Goal: Transaction & Acquisition: Purchase product/service

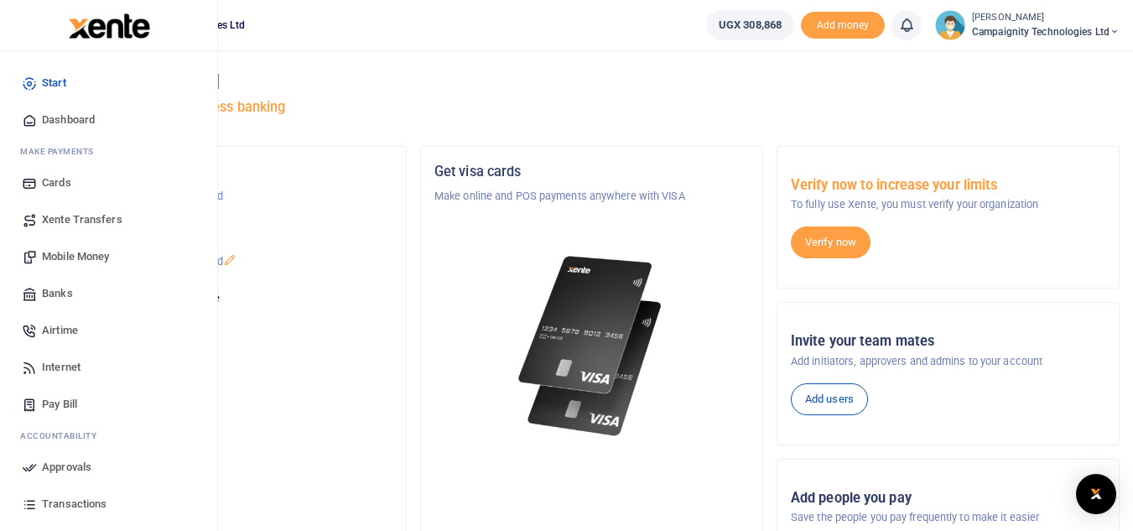
click at [73, 264] on span "Mobile Money" at bounding box center [75, 256] width 67 height 17
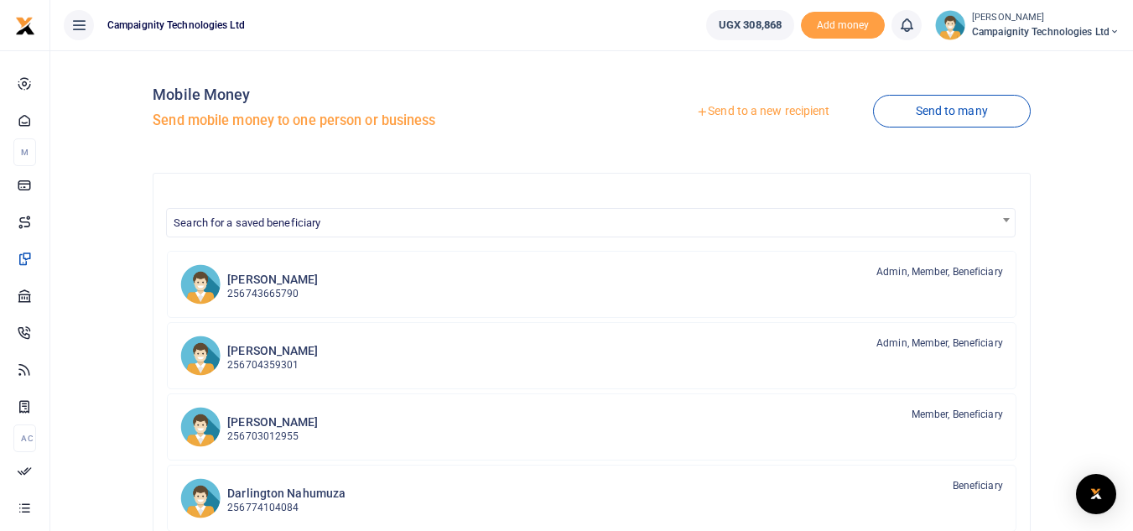
click at [771, 110] on link "Send to a new recipient" at bounding box center [762, 111] width 219 height 30
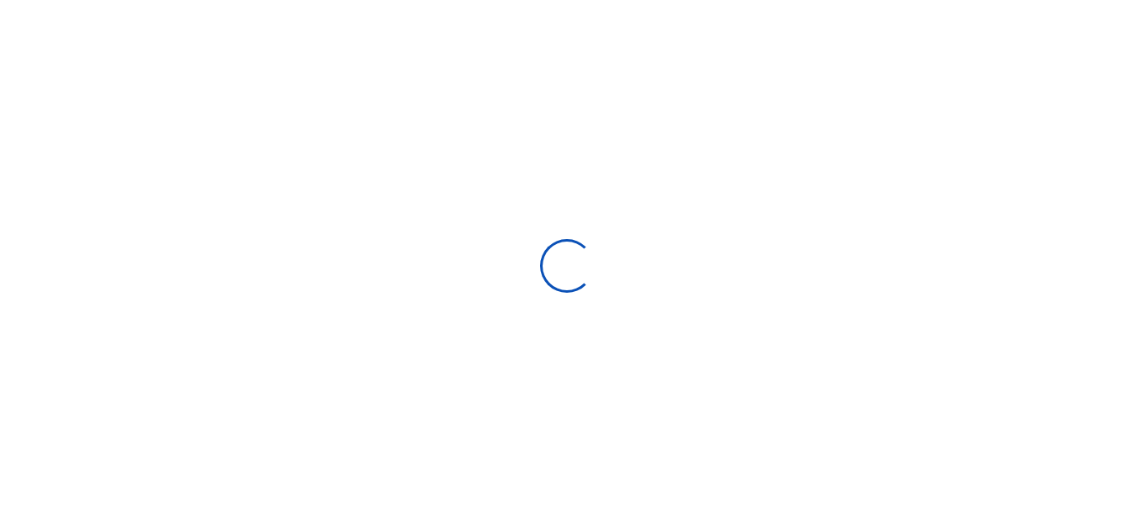
select select
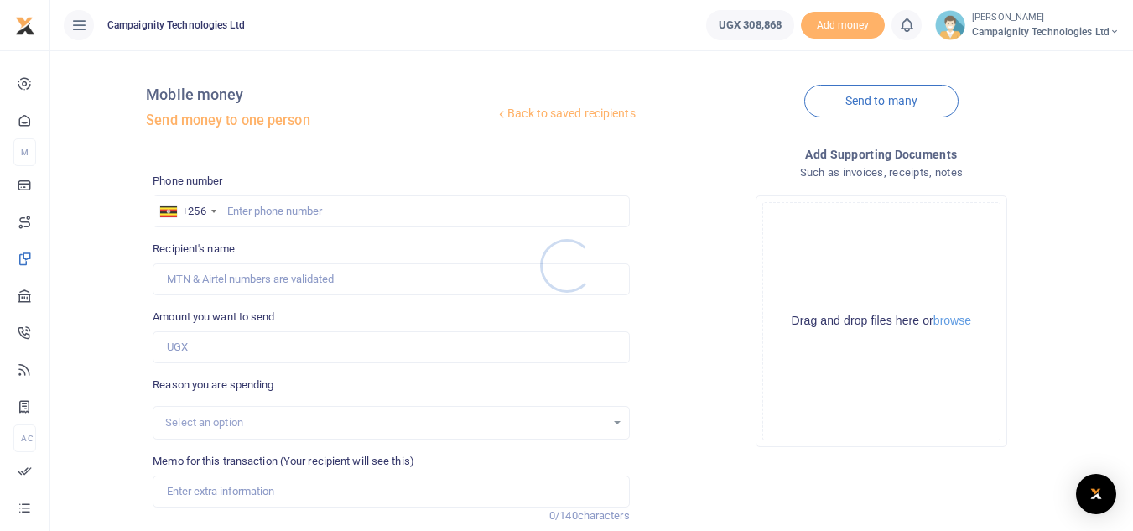
drag, startPoint x: 315, startPoint y: 222, endPoint x: 303, endPoint y: 200, distance: 25.9
click at [303, 200] on div at bounding box center [566, 265] width 1133 height 531
click at [308, 215] on input "text" at bounding box center [391, 211] width 476 height 32
paste input "740 013303"
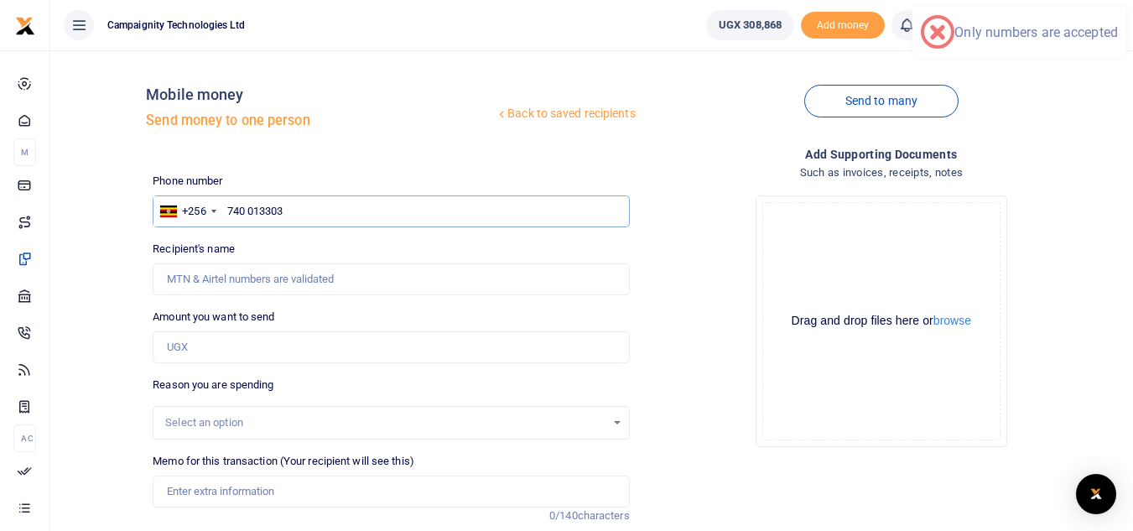
click at [252, 214] on input "740 013303" at bounding box center [391, 211] width 476 height 32
type input "740013303"
click at [242, 345] on input "Amount you want to send" at bounding box center [391, 347] width 476 height 32
type input "150,000"
click at [179, 349] on input "150,000" at bounding box center [391, 347] width 476 height 32
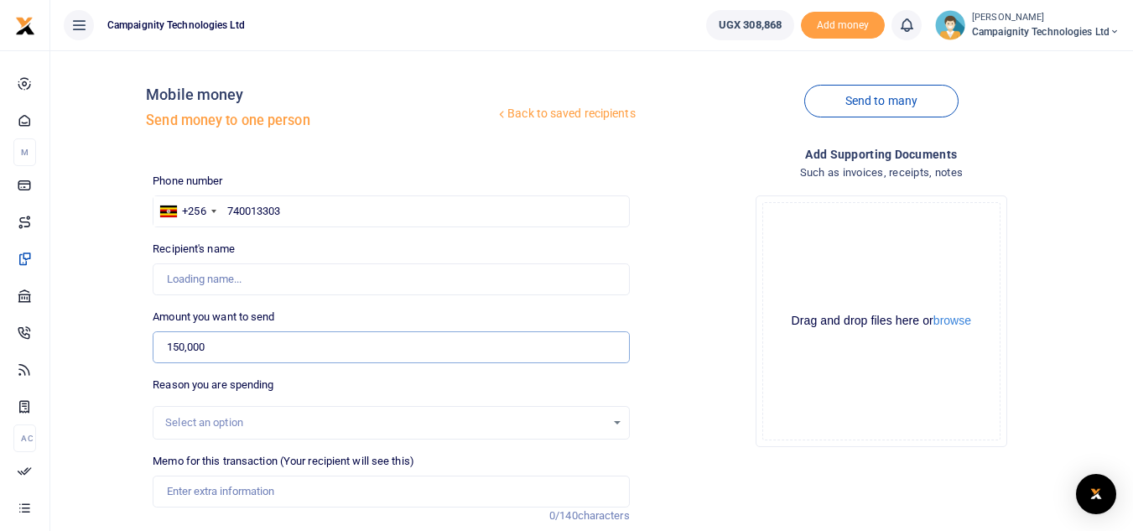
type input "Campaignity Ltd"
click at [181, 350] on input "120,000" at bounding box center [391, 347] width 476 height 32
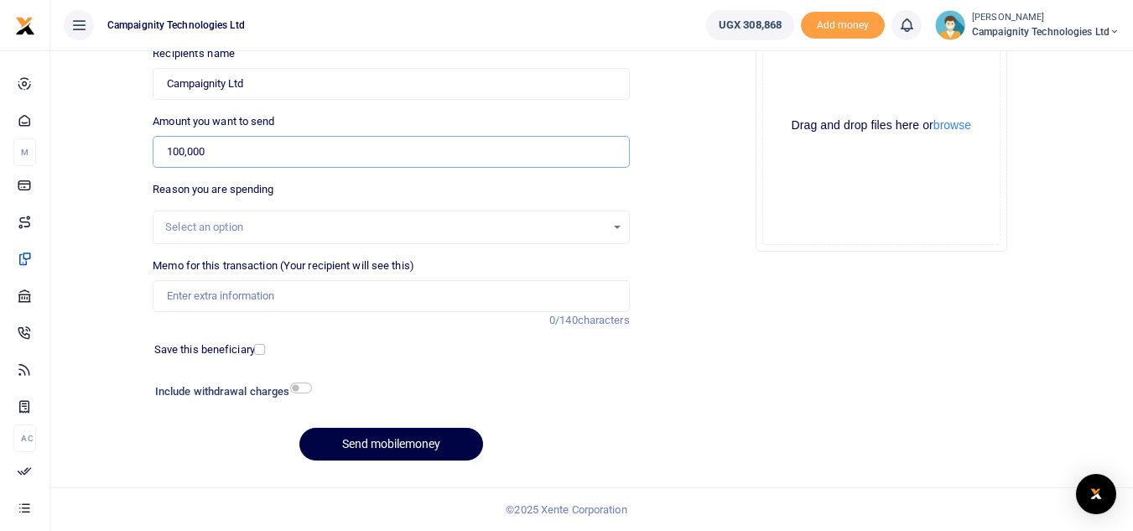
type input "100,000"
click at [326, 296] on input "Memo for this transaction (Your recipient will see this)" at bounding box center [391, 296] width 476 height 32
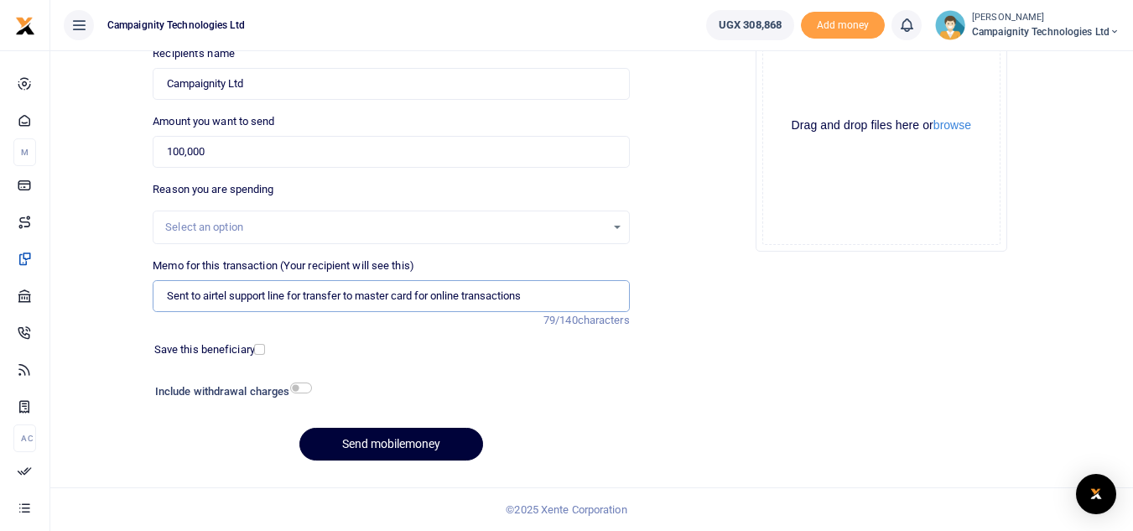
type input "Sent to airtel support line for transfer to master card for online transactions"
click at [437, 439] on button "Send mobilemoney" at bounding box center [391, 444] width 184 height 33
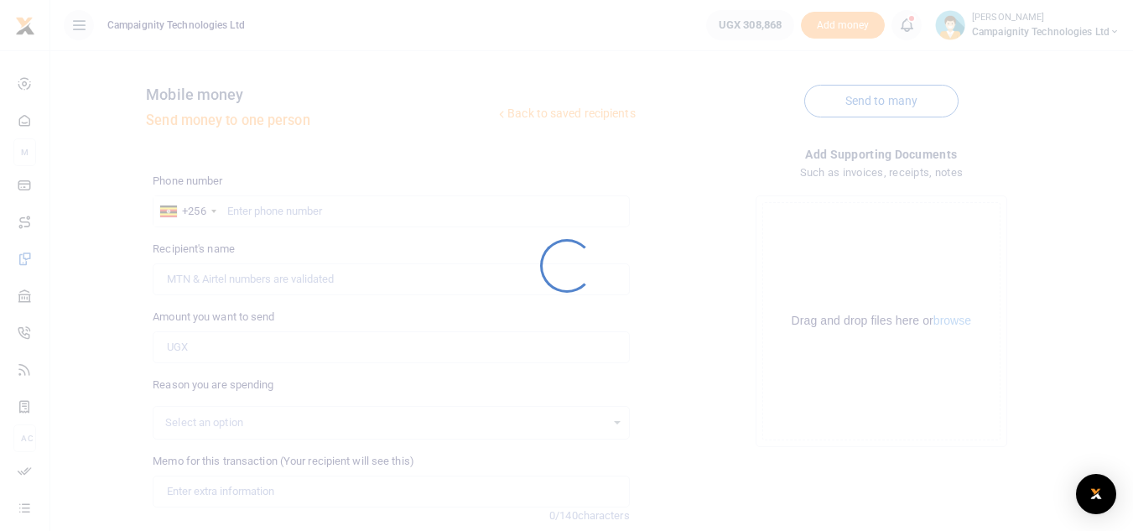
scroll to position [195, 0]
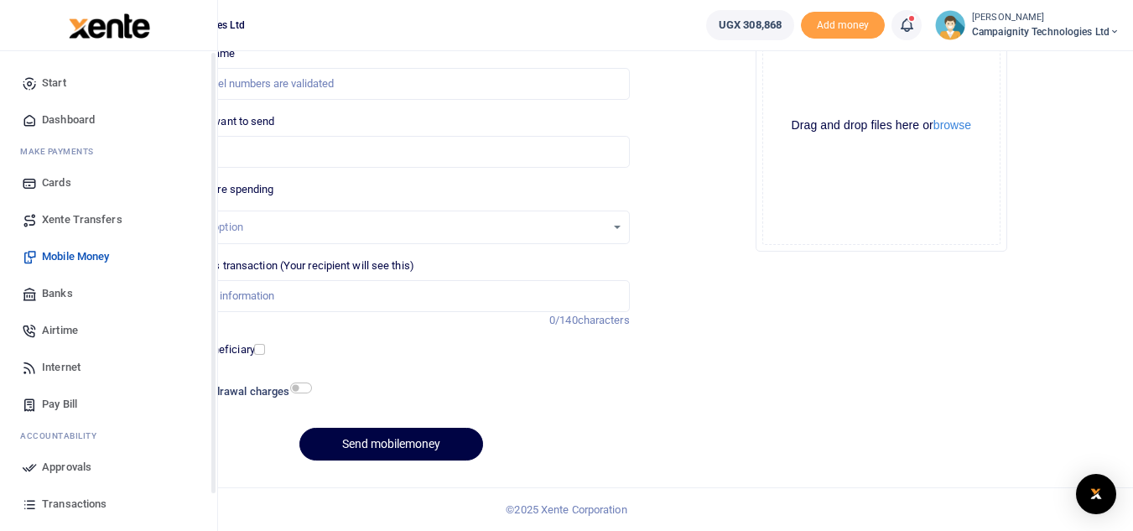
click at [69, 471] on span "Approvals" at bounding box center [66, 467] width 49 height 17
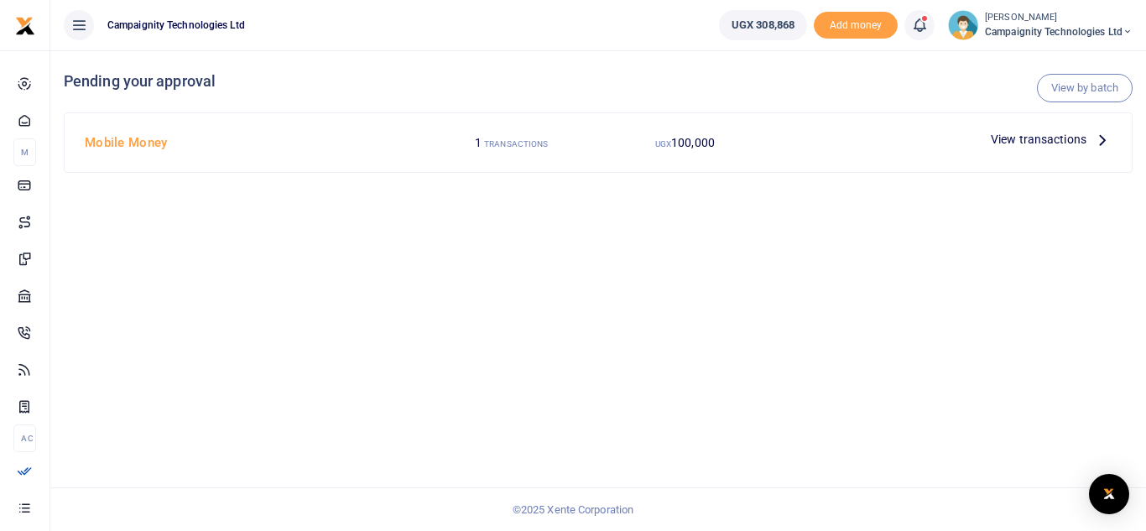
click at [1042, 140] on span "View transactions" at bounding box center [1038, 139] width 96 height 18
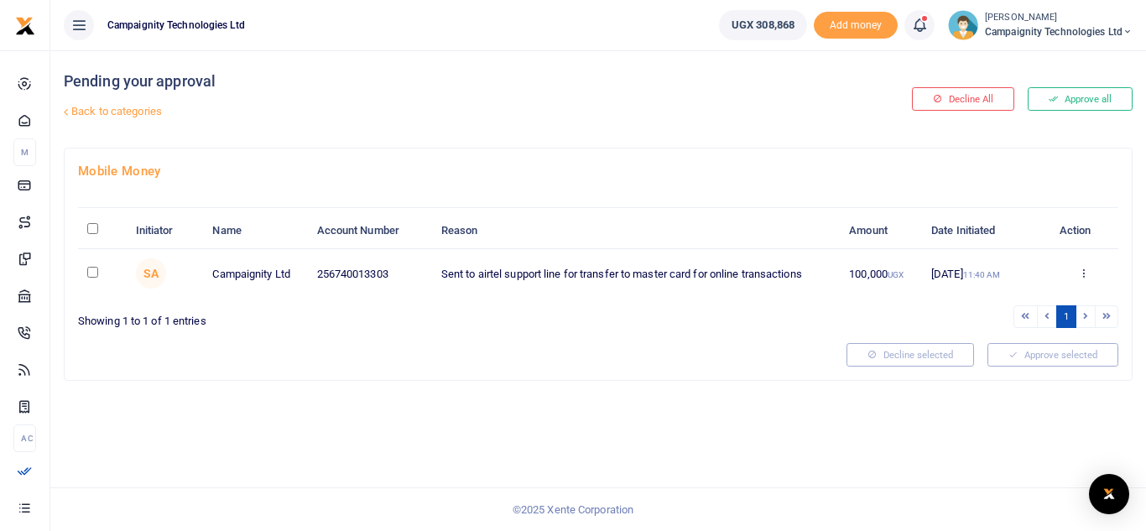
drag, startPoint x: 1062, startPoint y: 106, endPoint x: 1060, endPoint y: 96, distance: 9.4
click at [1060, 96] on div at bounding box center [573, 265] width 1146 height 531
click at [1060, 96] on button "Approve all" at bounding box center [1079, 98] width 105 height 23
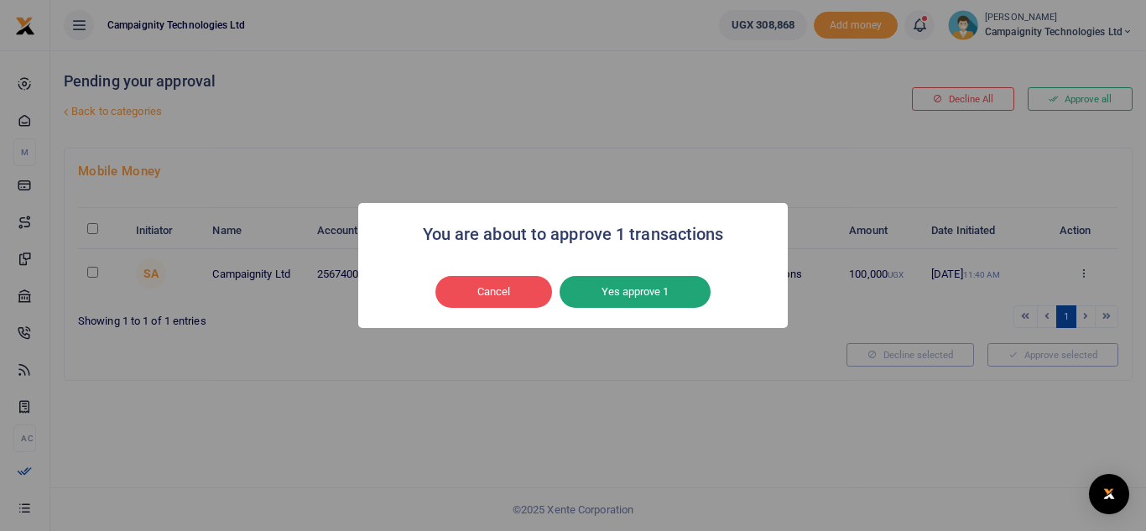
click at [653, 294] on button "Yes approve 1" at bounding box center [634, 292] width 151 height 32
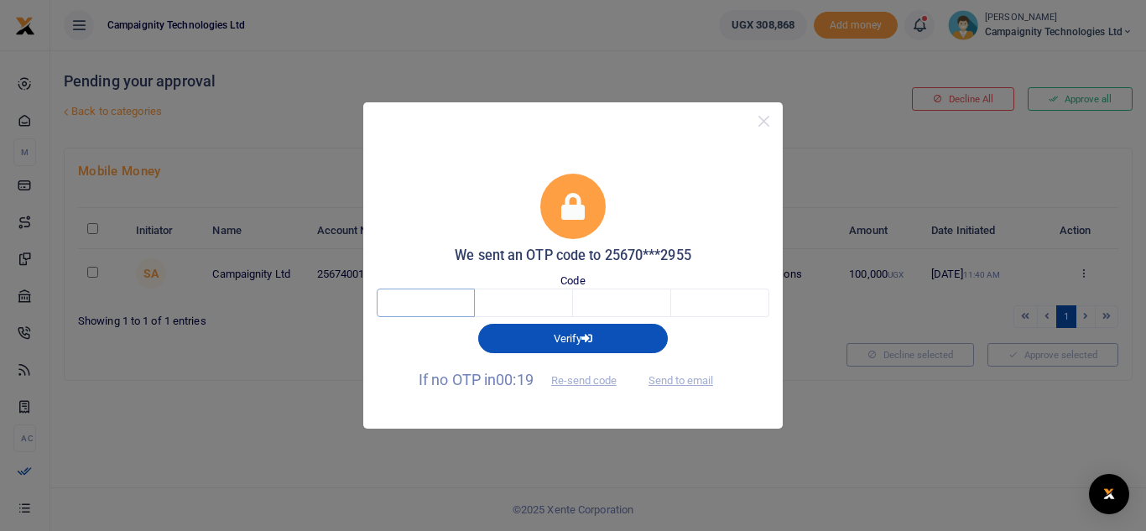
click at [444, 296] on input "text" at bounding box center [426, 303] width 98 height 29
type input "7"
type input "6"
type input "9"
type input "4"
